Goal: Find specific page/section: Find specific page/section

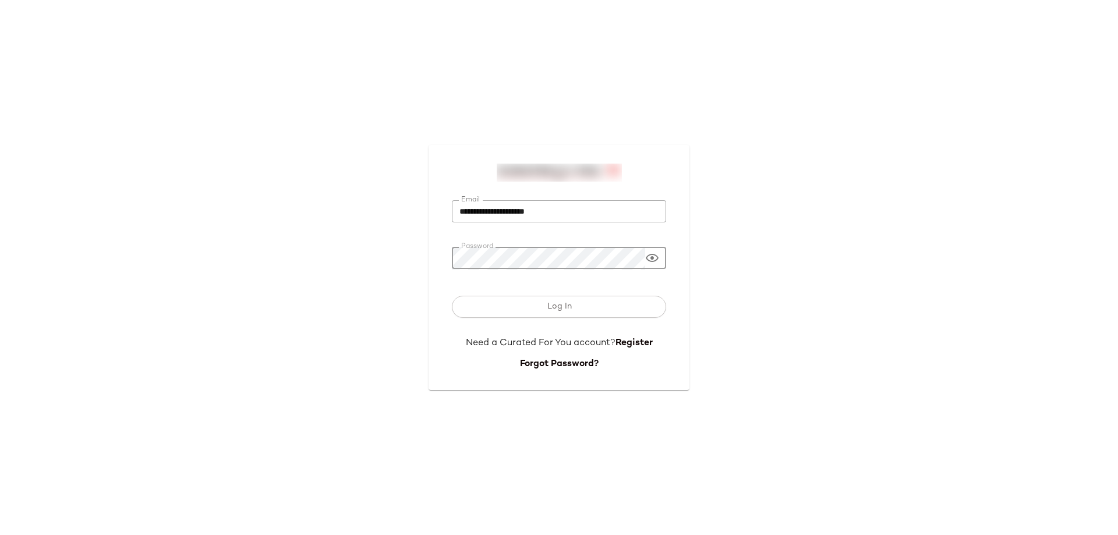
click at [452, 296] on button "Log In" at bounding box center [559, 307] width 214 height 22
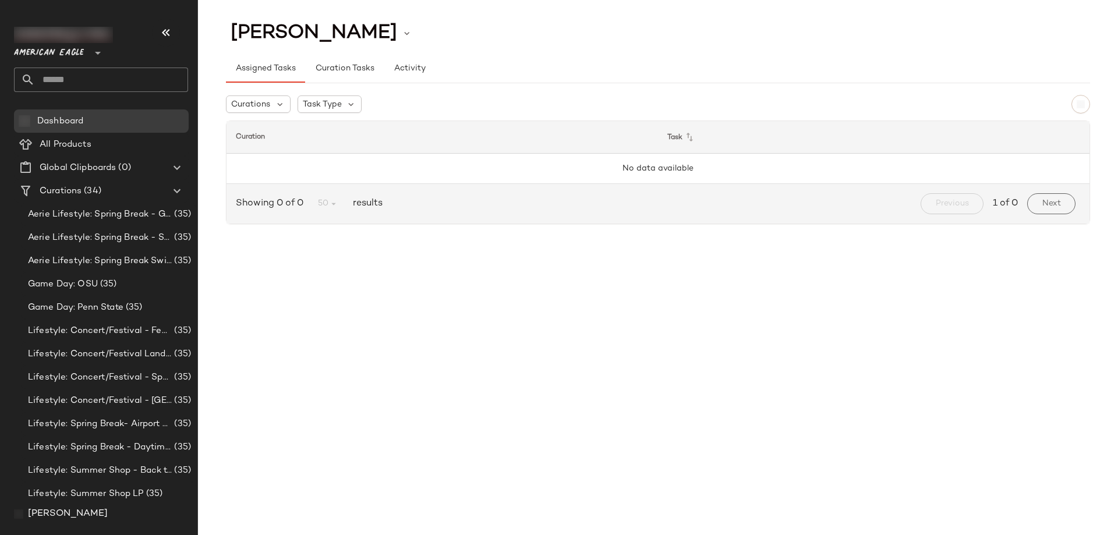
click at [90, 48] on div at bounding box center [97, 45] width 16 height 29
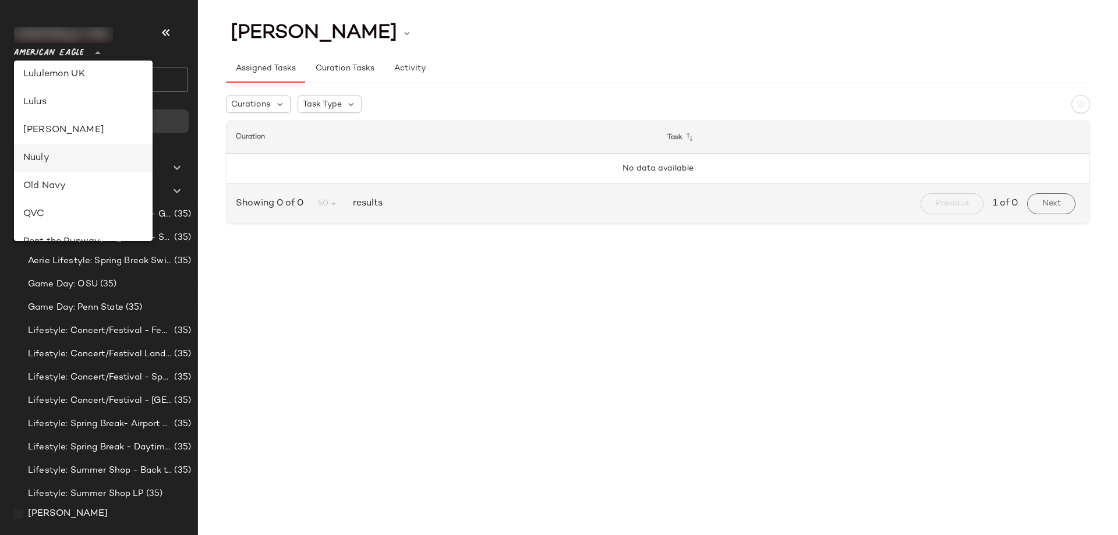
scroll to position [408, 0]
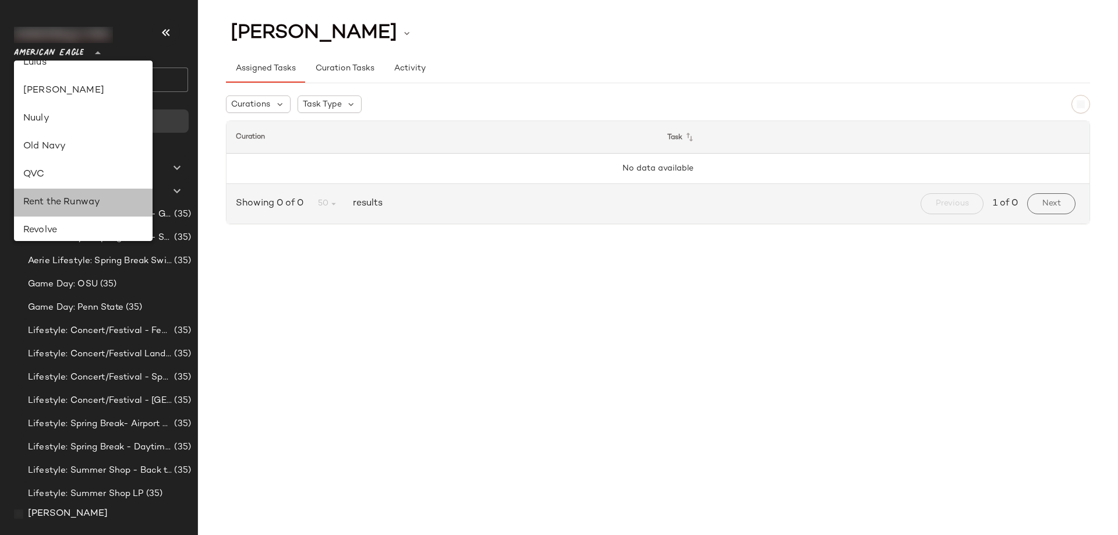
click at [85, 203] on div "Rent the Runway" at bounding box center [83, 203] width 120 height 14
type input "**"
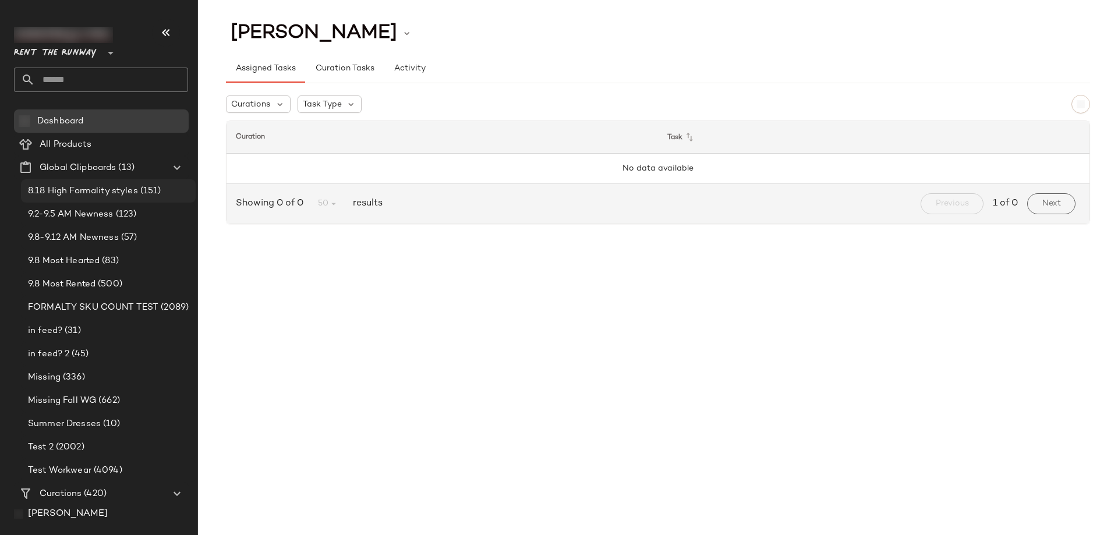
click at [99, 192] on span "8.18 High Formality styles" at bounding box center [83, 191] width 110 height 13
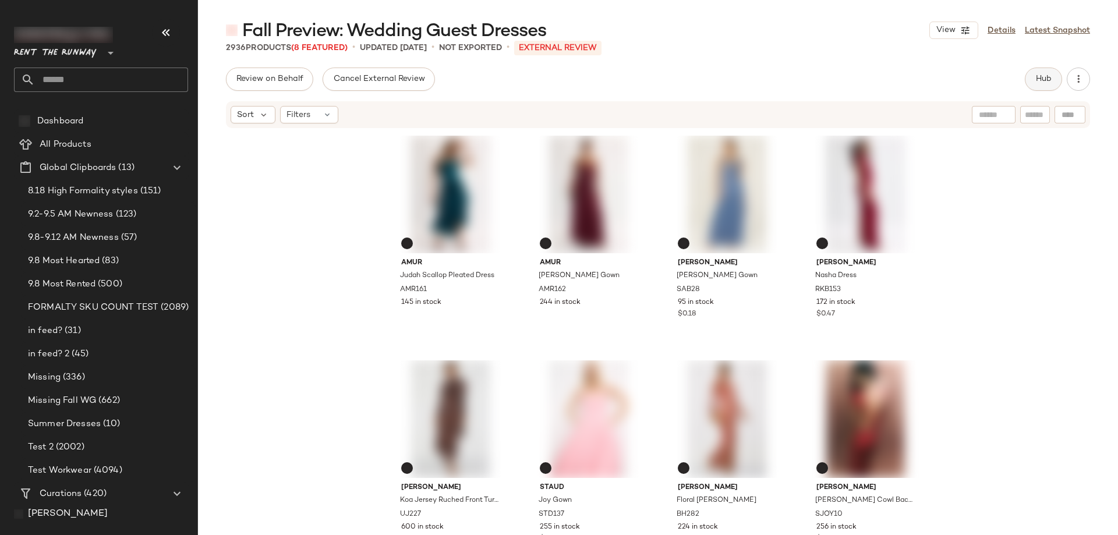
click at [1040, 73] on button "Hub" at bounding box center [1043, 79] width 37 height 23
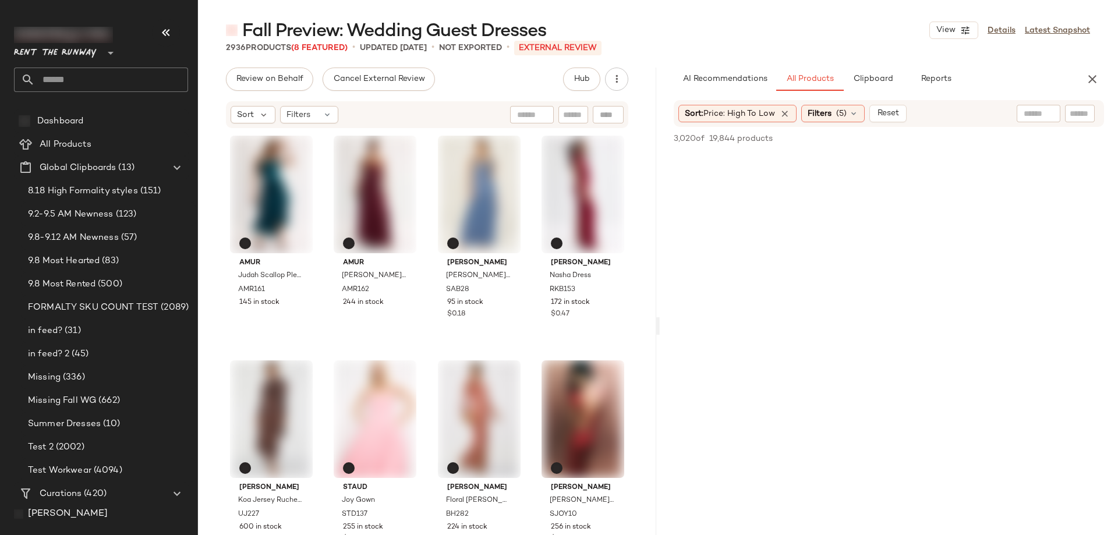
scroll to position [50766, 0]
drag, startPoint x: 957, startPoint y: 309, endPoint x: 935, endPoint y: 234, distance: 78.9
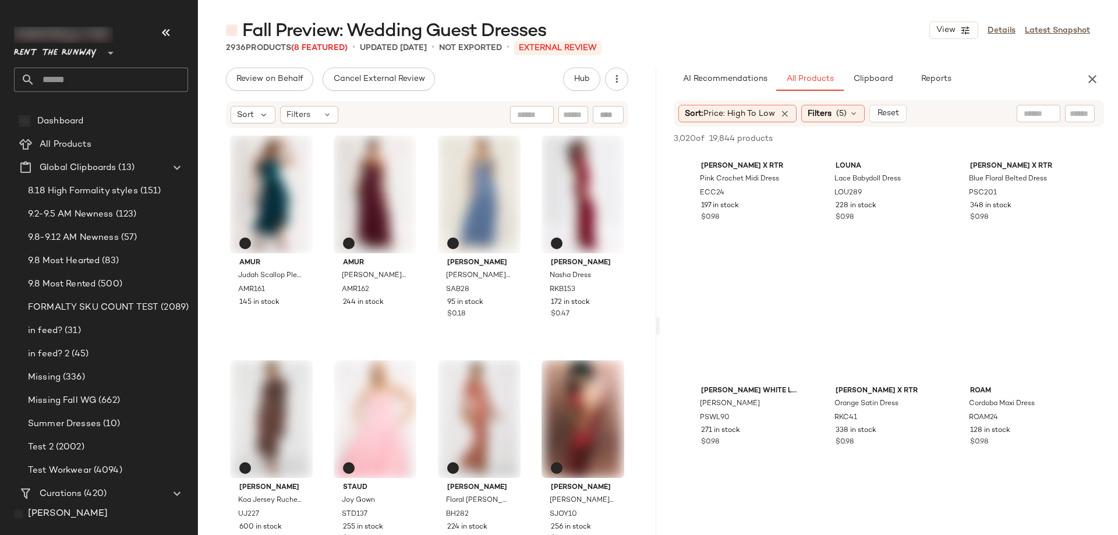
scroll to position [0, 0]
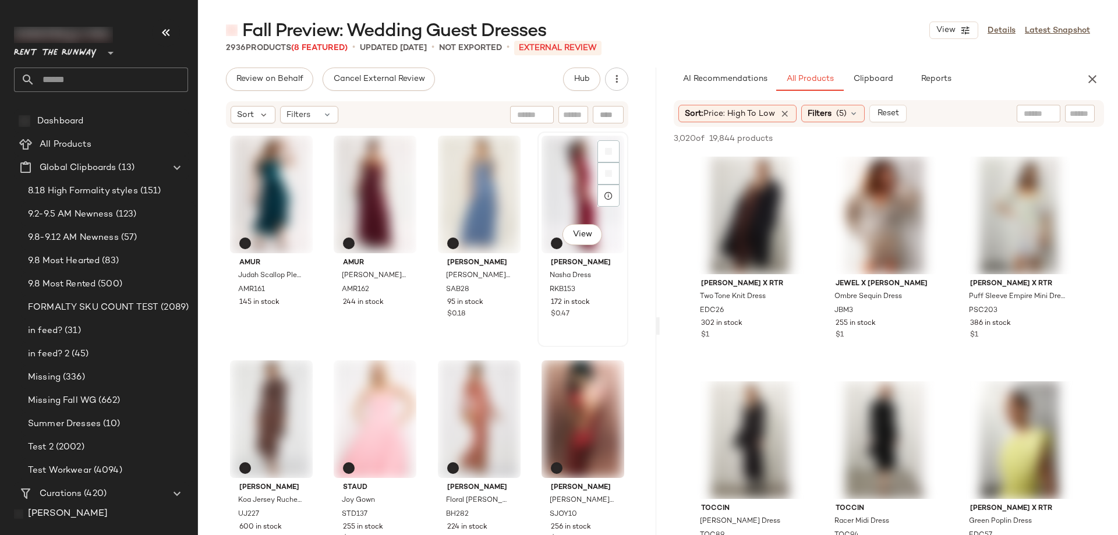
click at [559, 187] on div "View" at bounding box center [583, 195] width 83 height 118
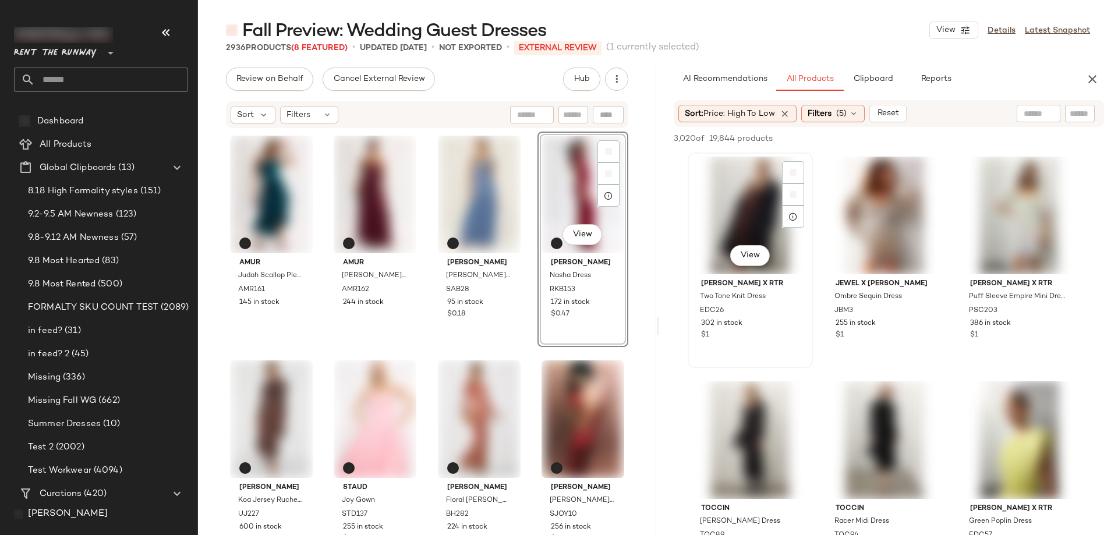
click at [729, 189] on div "View" at bounding box center [750, 216] width 117 height 118
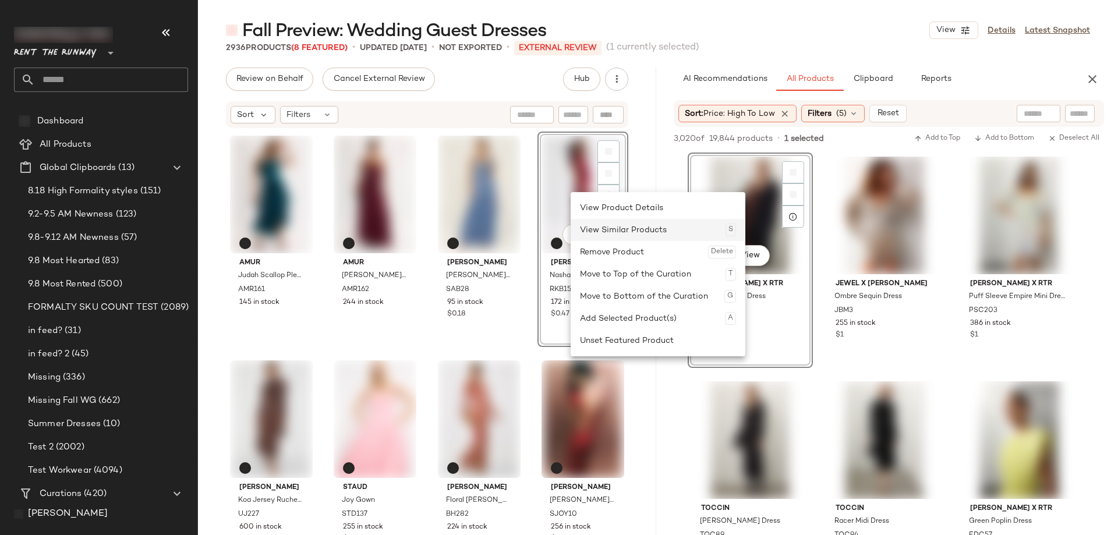
click at [639, 227] on div "View Similar Products S" at bounding box center [658, 230] width 156 height 22
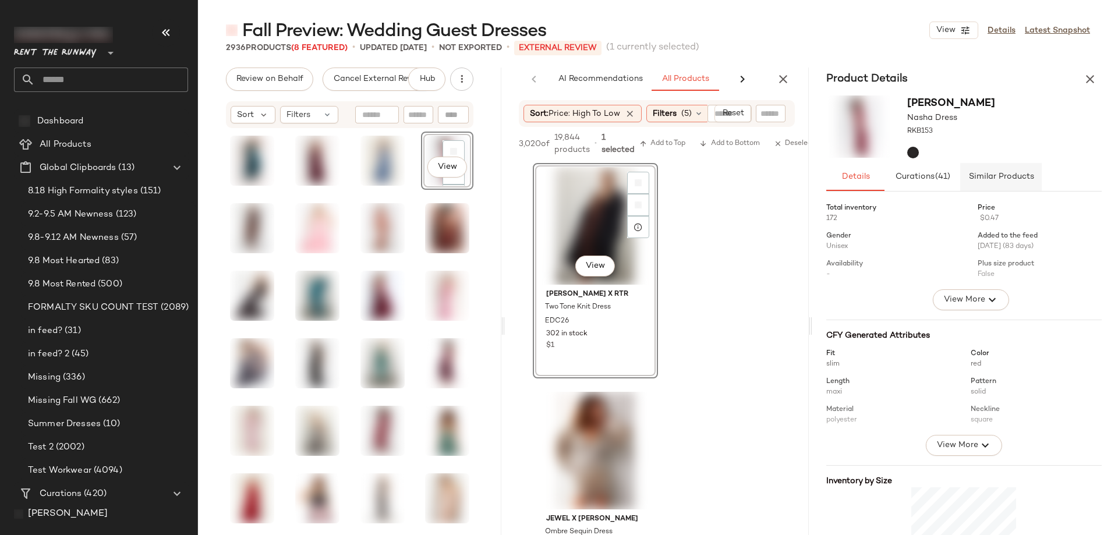
click at [1000, 177] on span "Similar Products" at bounding box center [1001, 176] width 66 height 9
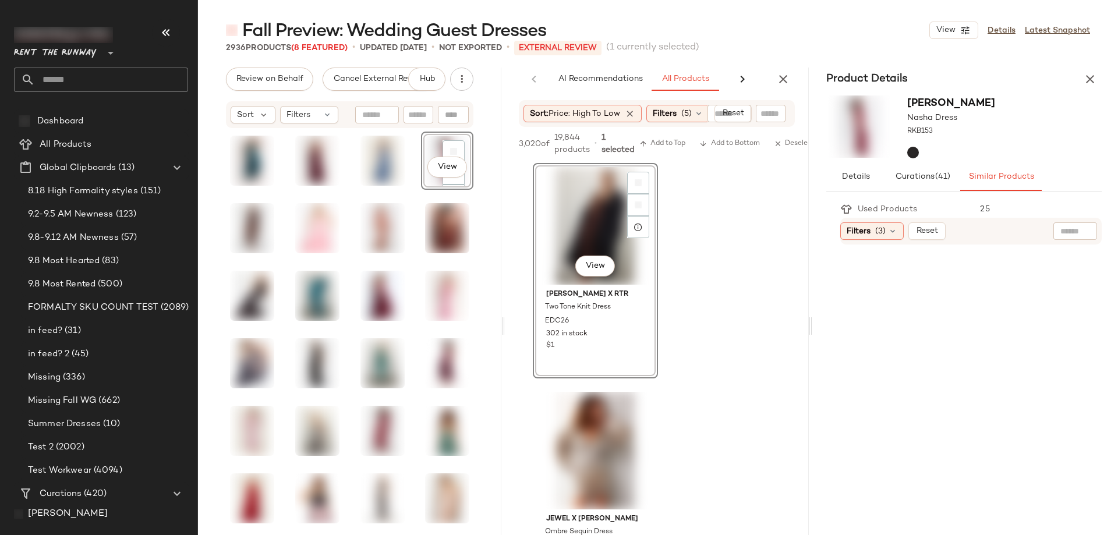
drag, startPoint x: 1087, startPoint y: 77, endPoint x: 1072, endPoint y: 83, distance: 16.0
click at [1087, 77] on icon "button" at bounding box center [1090, 79] width 14 height 14
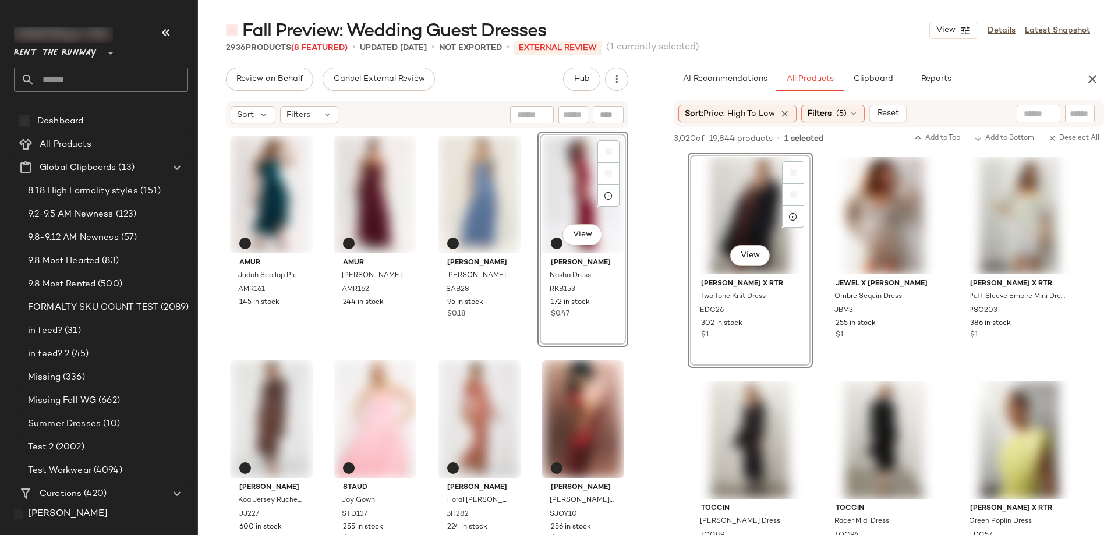
click at [741, 190] on div "View" at bounding box center [750, 216] width 117 height 118
click at [552, 176] on div "View" at bounding box center [583, 195] width 83 height 118
click at [731, 196] on div "View" at bounding box center [750, 216] width 117 height 118
click at [464, 175] on div "View" at bounding box center [479, 195] width 83 height 118
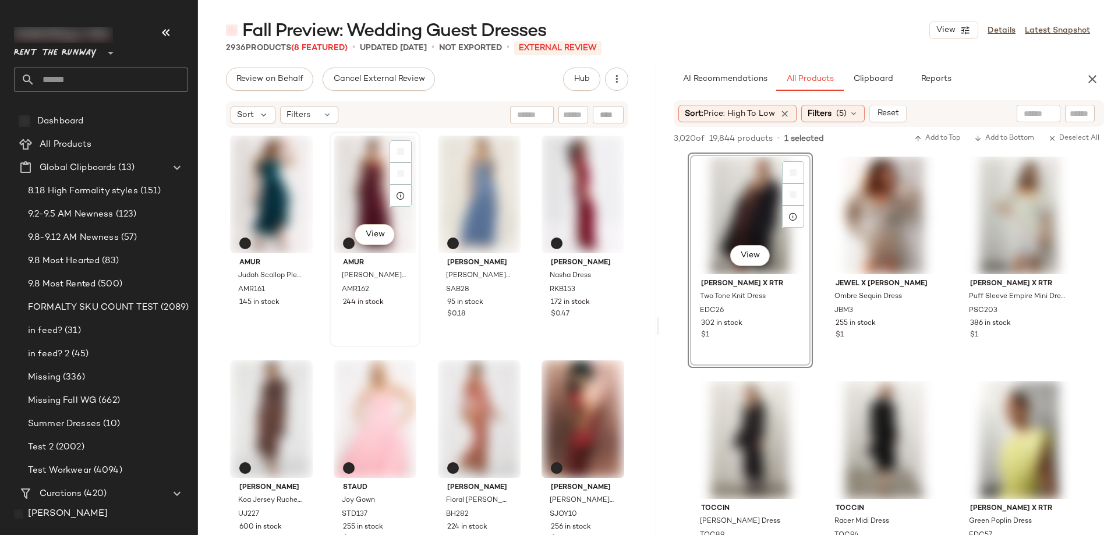
click at [354, 176] on div "View" at bounding box center [375, 195] width 83 height 118
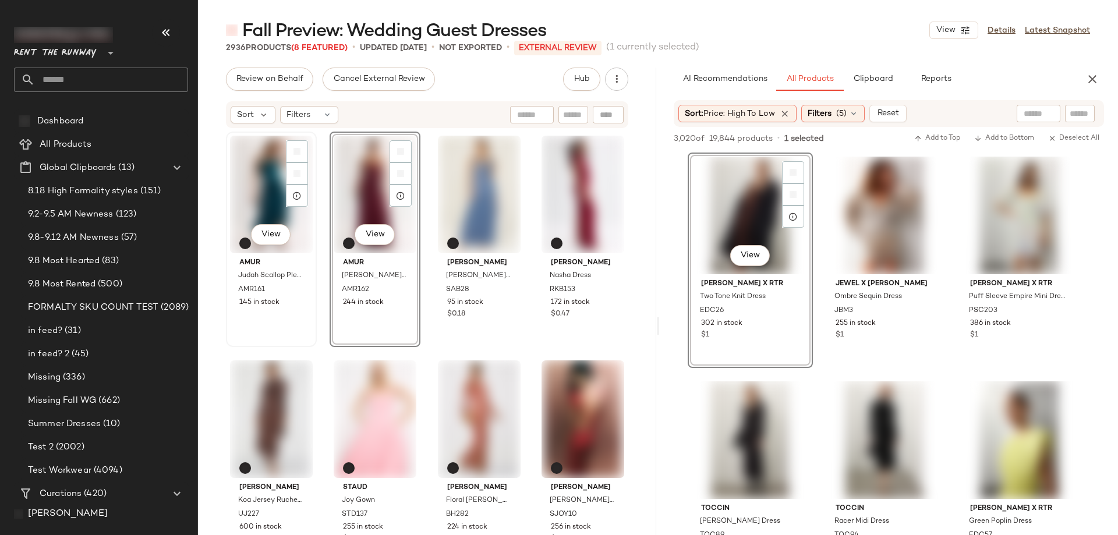
click at [264, 176] on div "View" at bounding box center [271, 195] width 83 height 118
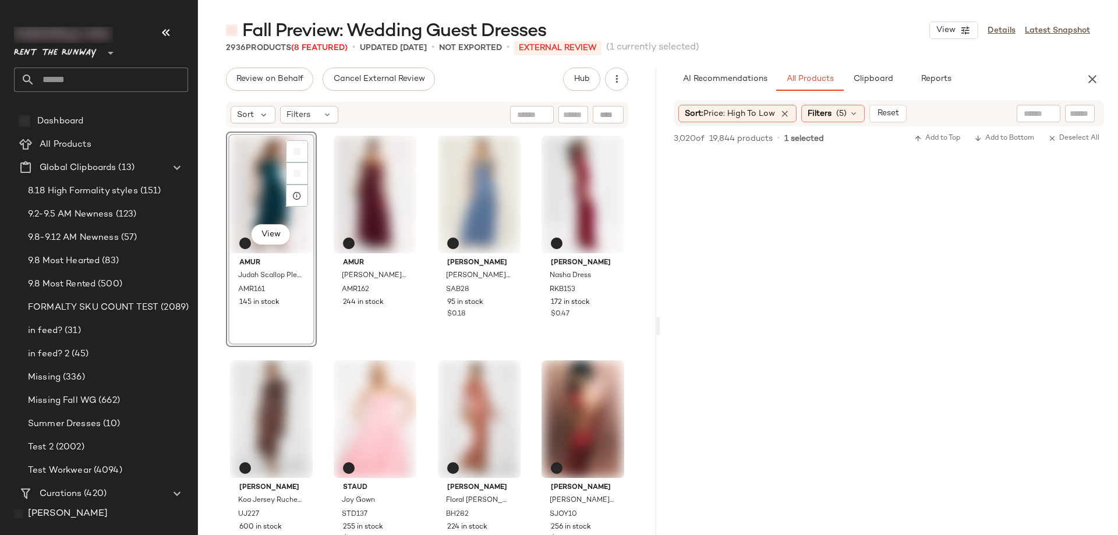
scroll to position [60218, 0]
drag, startPoint x: 898, startPoint y: 267, endPoint x: 898, endPoint y: 257, distance: 9.9
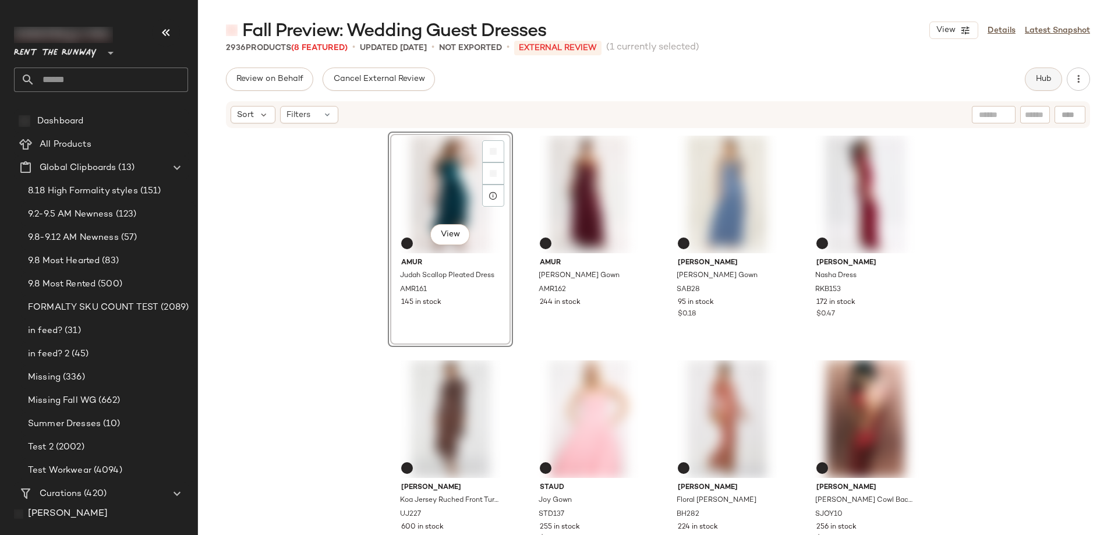
click at [1059, 79] on button "Hub" at bounding box center [1043, 79] width 37 height 23
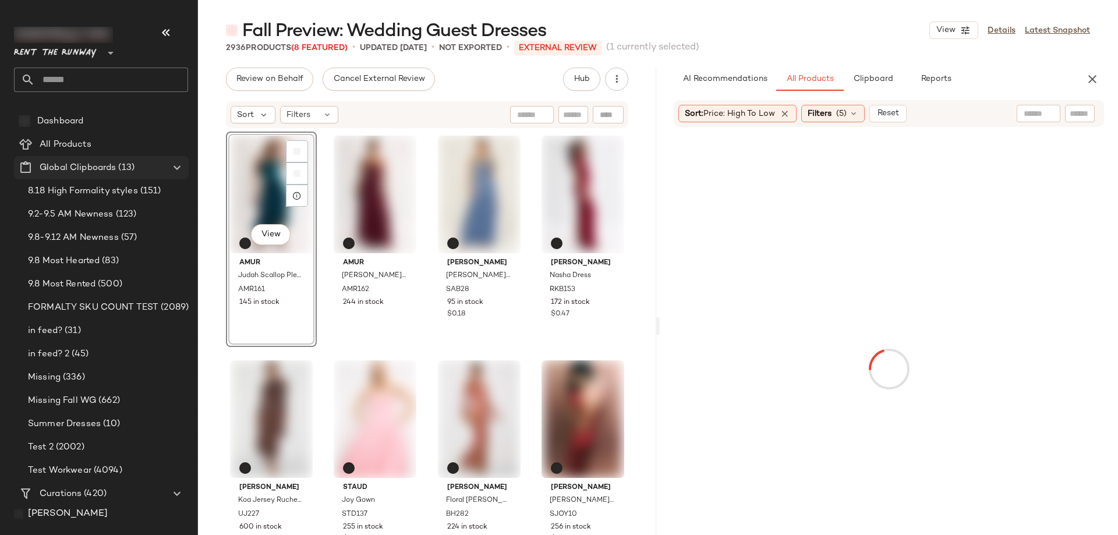
click at [176, 172] on icon at bounding box center [177, 168] width 14 height 14
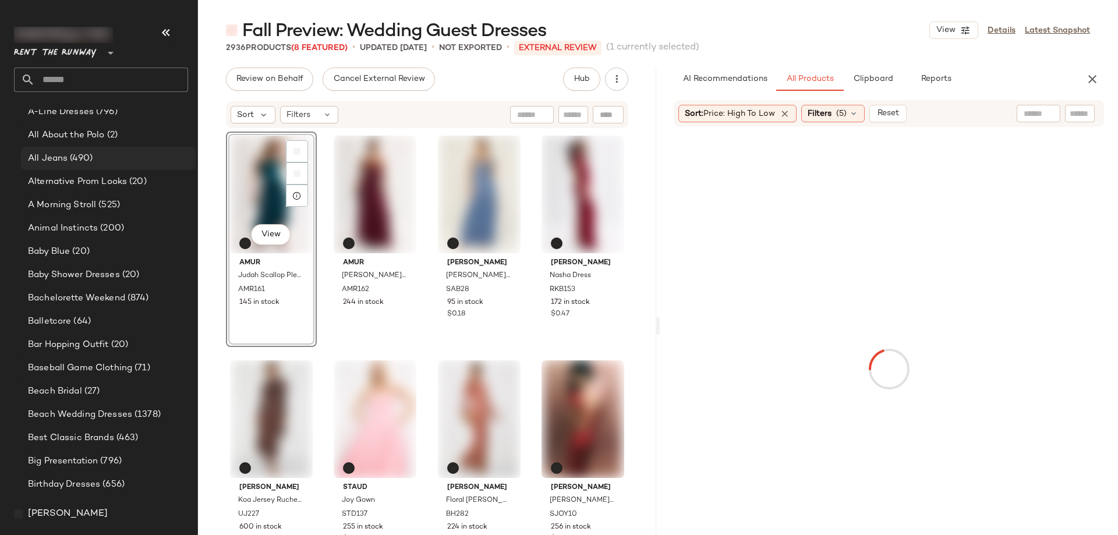
scroll to position [349, 0]
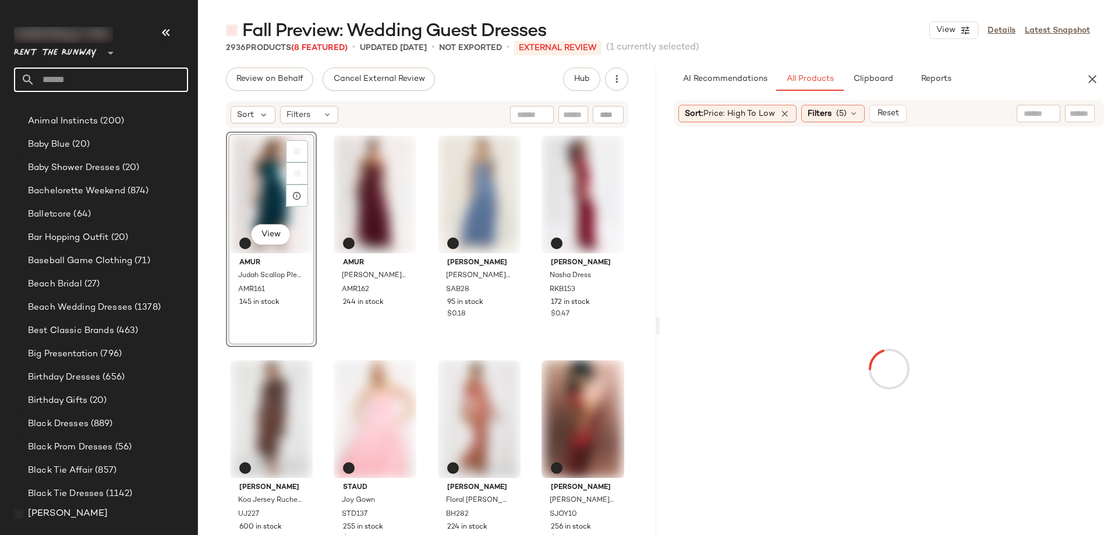
click at [95, 80] on input "text" at bounding box center [111, 80] width 153 height 24
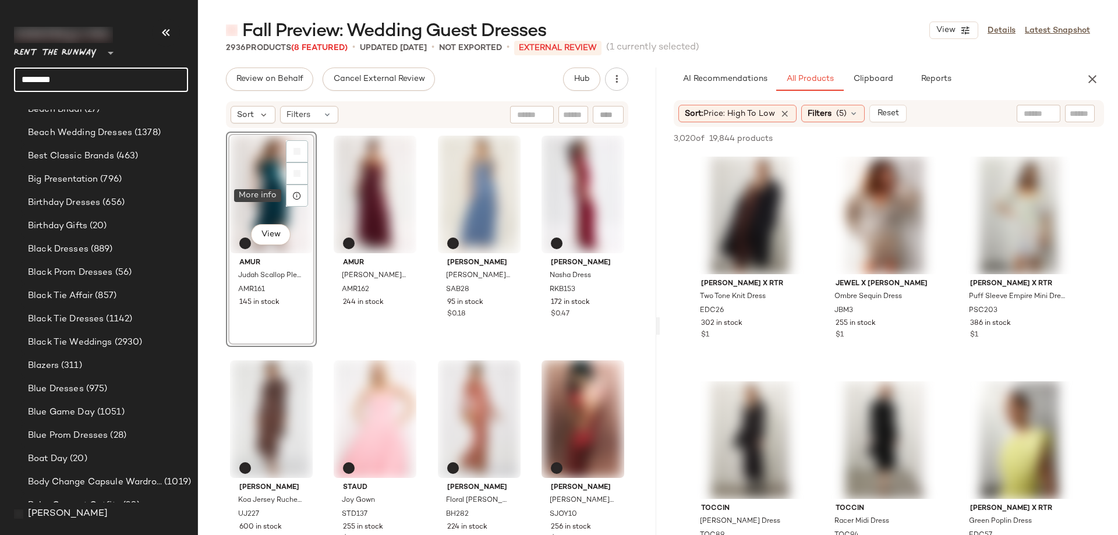
scroll to position [815, 0]
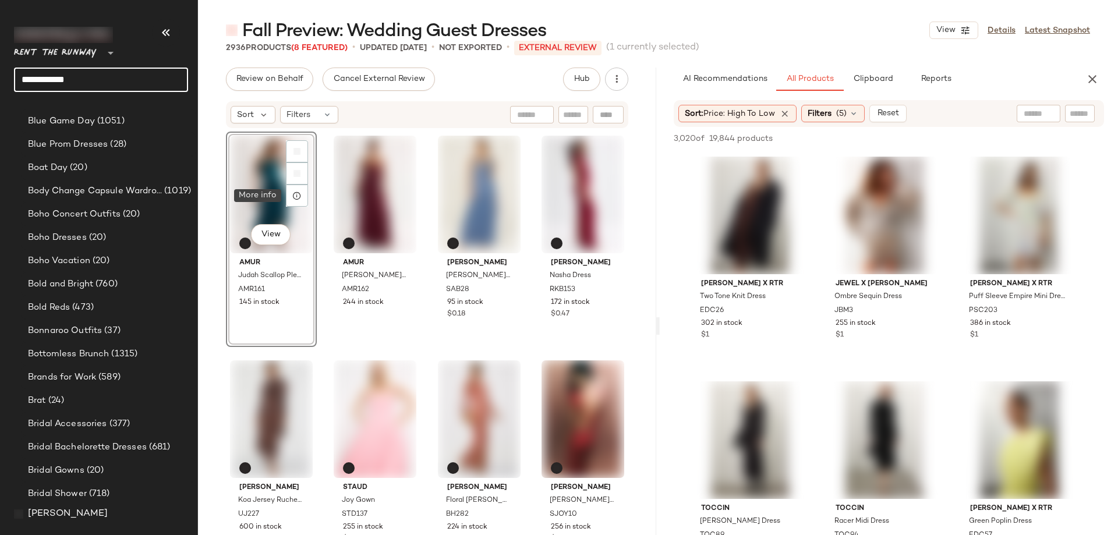
type input "**********"
click at [111, 79] on input "**********" at bounding box center [101, 80] width 174 height 24
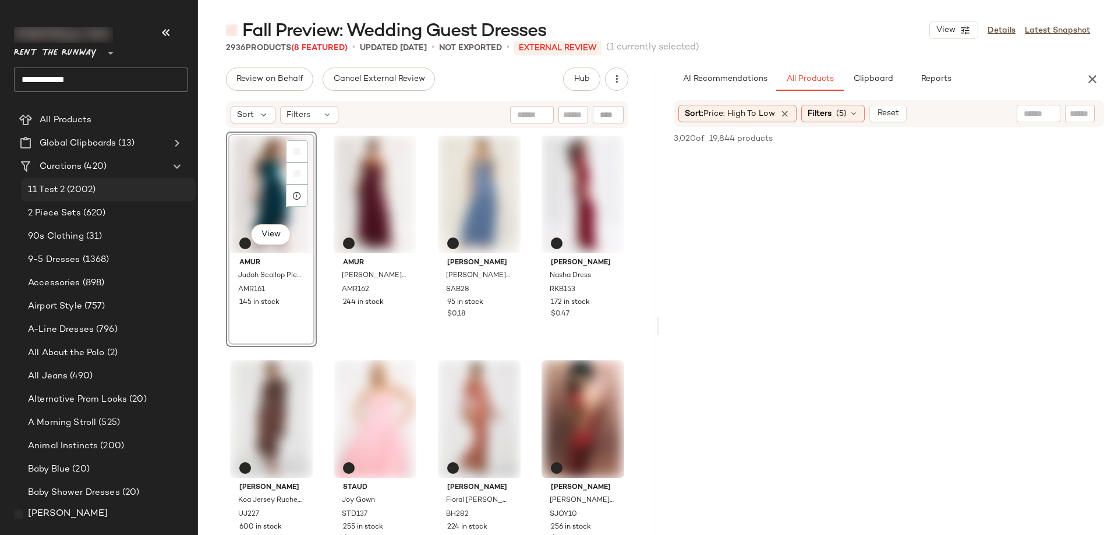
scroll to position [0, 0]
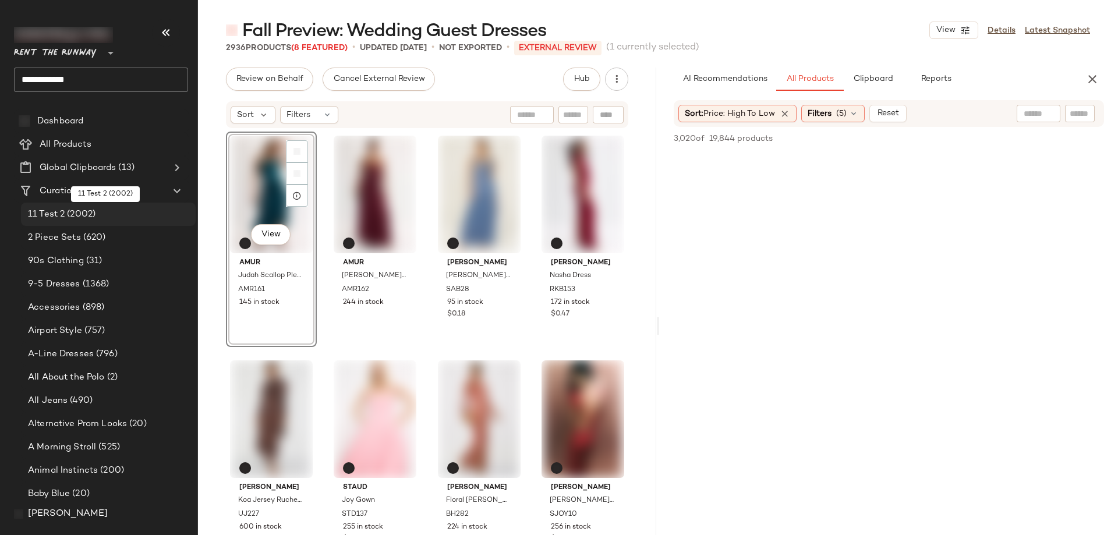
click at [85, 216] on span "(2002)" at bounding box center [80, 214] width 31 height 13
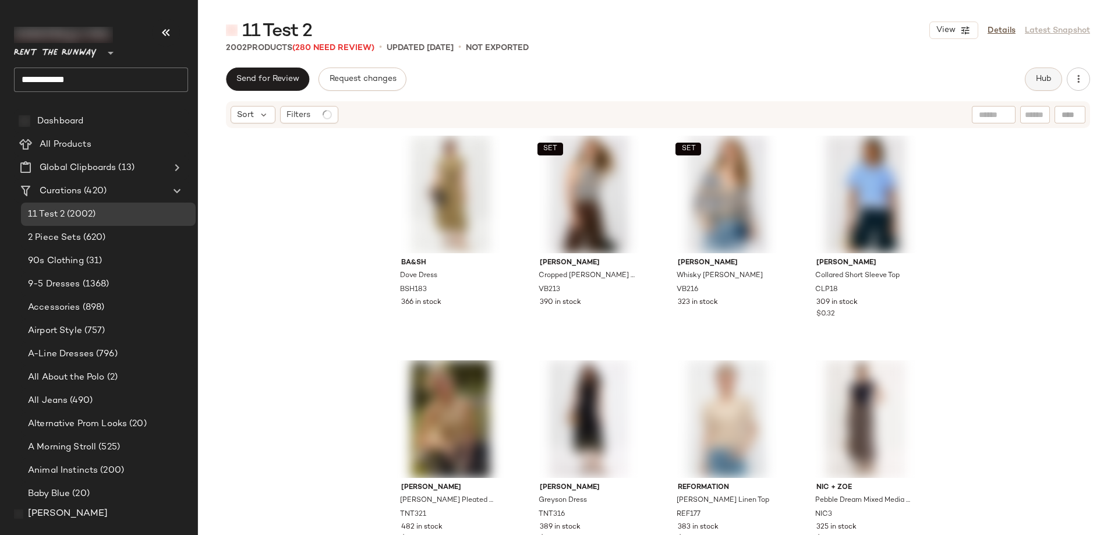
click at [1042, 76] on span "Hub" at bounding box center [1043, 79] width 16 height 9
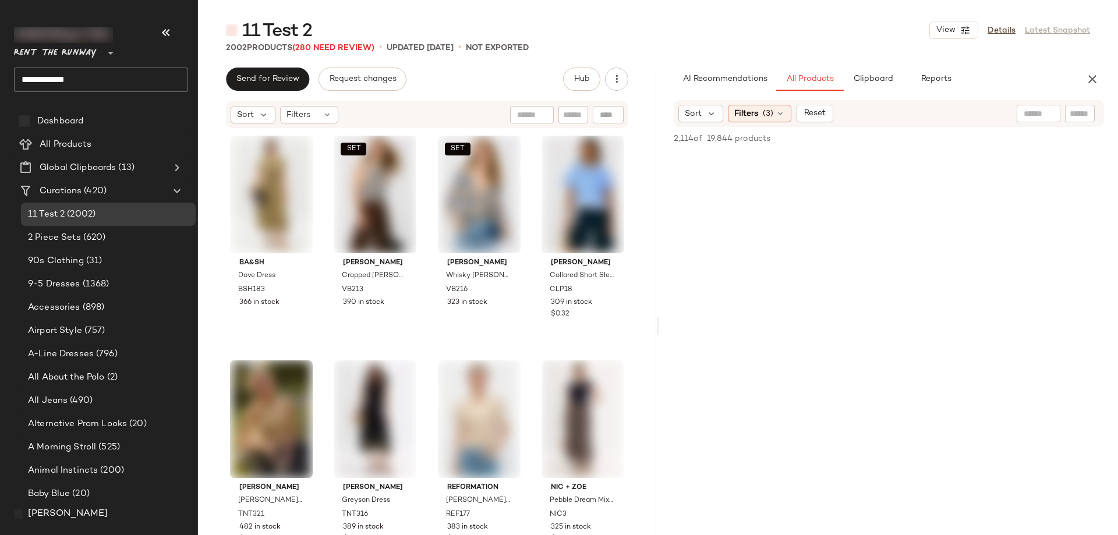
scroll to position [49634, 0]
